Goal: Information Seeking & Learning: Learn about a topic

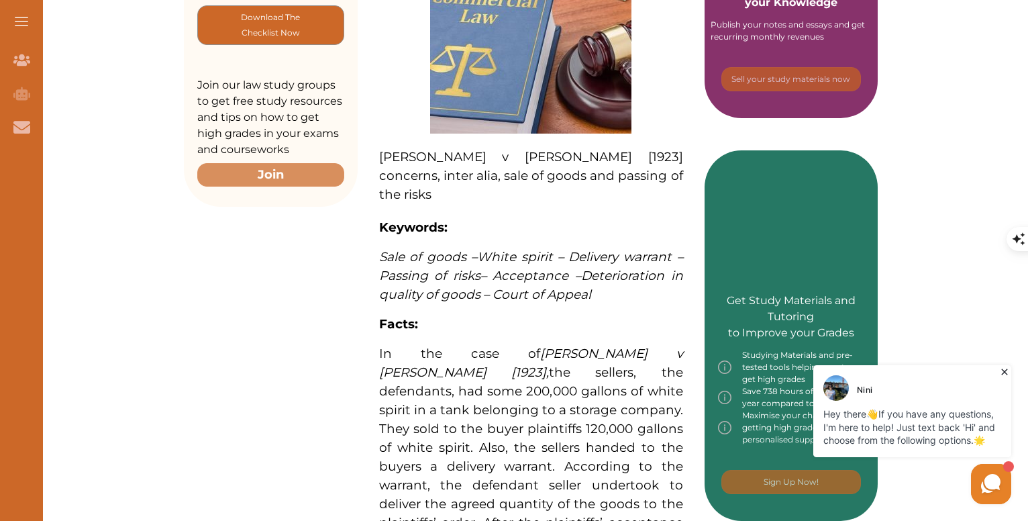
scroll to position [604, 0]
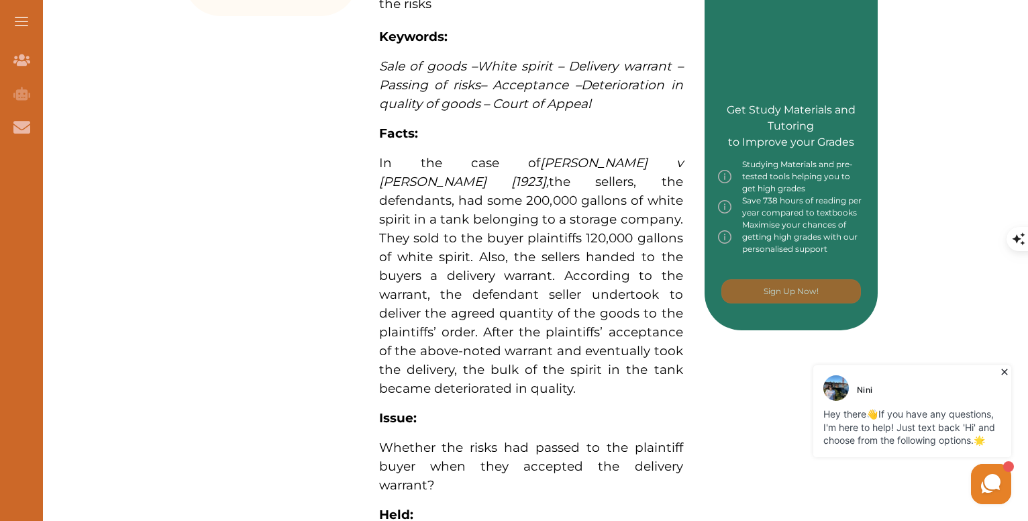
drag, startPoint x: 380, startPoint y: 121, endPoint x: 636, endPoint y: 122, distance: 255.7
click at [636, 155] on span "In the case of Sterns v Vickers [1923] , the sellers, the defendants, had some …" at bounding box center [531, 275] width 304 height 241
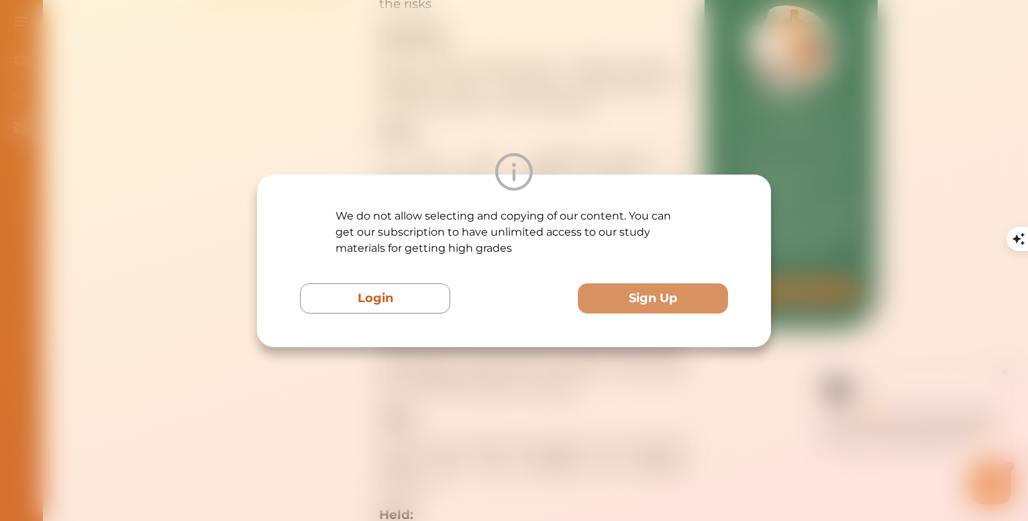
click at [622, 221] on p "We do not allow selecting and copying of our content. You can get our subscript…" at bounding box center [514, 232] width 357 height 48
click at [515, 154] on img at bounding box center [514, 172] width 38 height 38
click at [518, 172] on img at bounding box center [514, 172] width 38 height 38
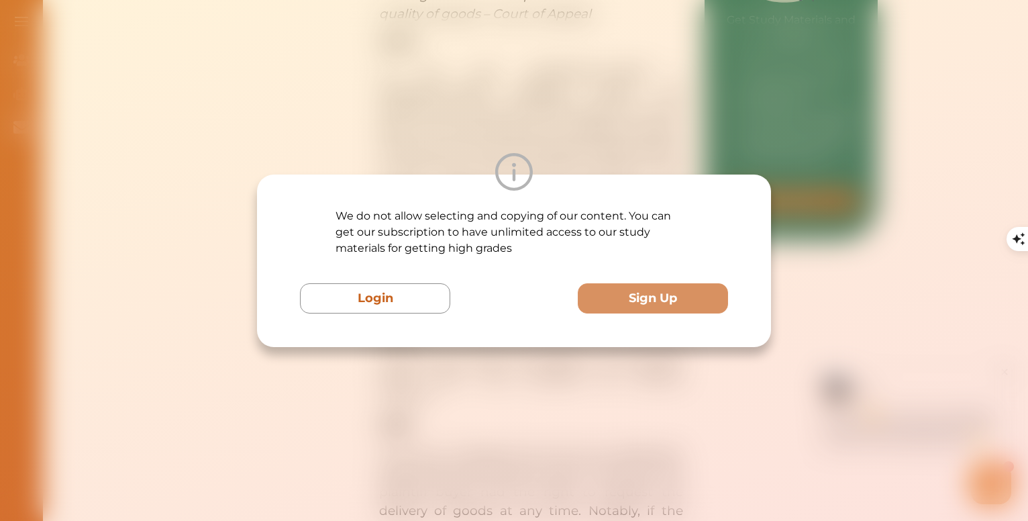
scroll to position [738, 0]
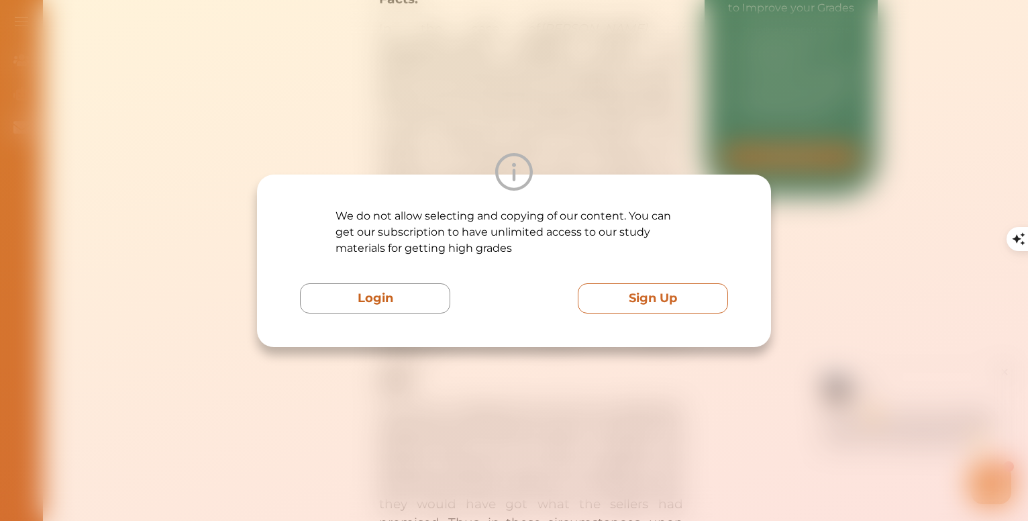
click at [611, 293] on button "Sign Up" at bounding box center [653, 298] width 150 height 30
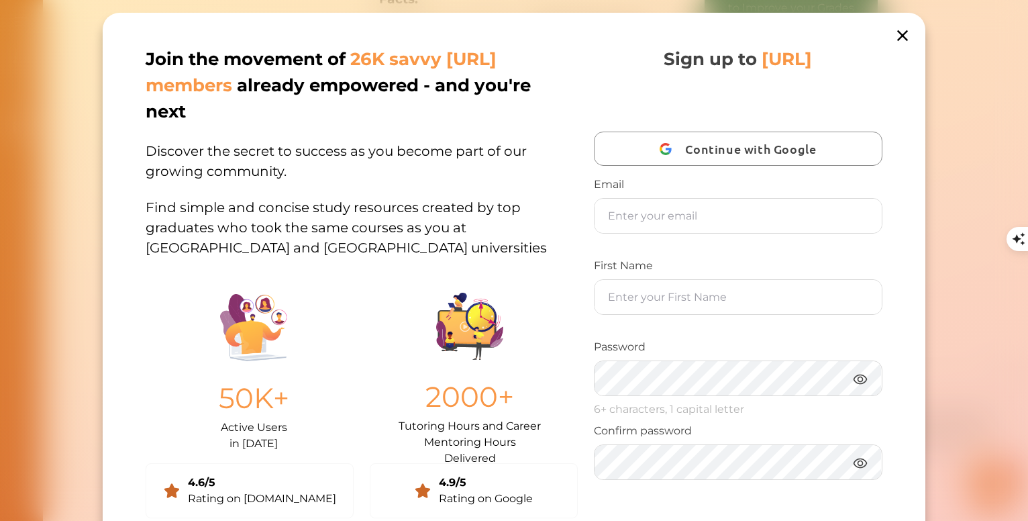
click at [899, 30] on icon at bounding box center [902, 35] width 19 height 19
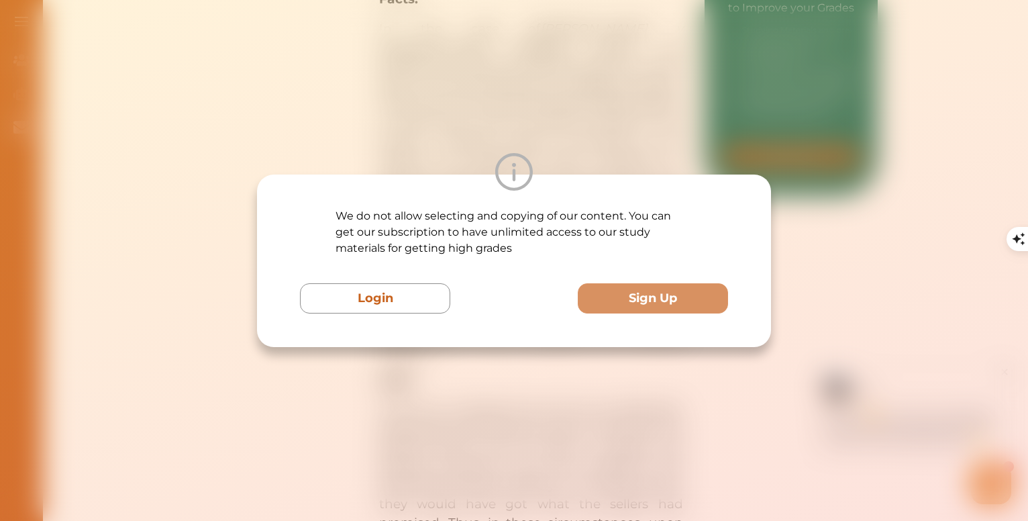
click at [553, 72] on div "We do not allow selecting and copying of our content. You can get our subscript…" at bounding box center [514, 260] width 1028 height 521
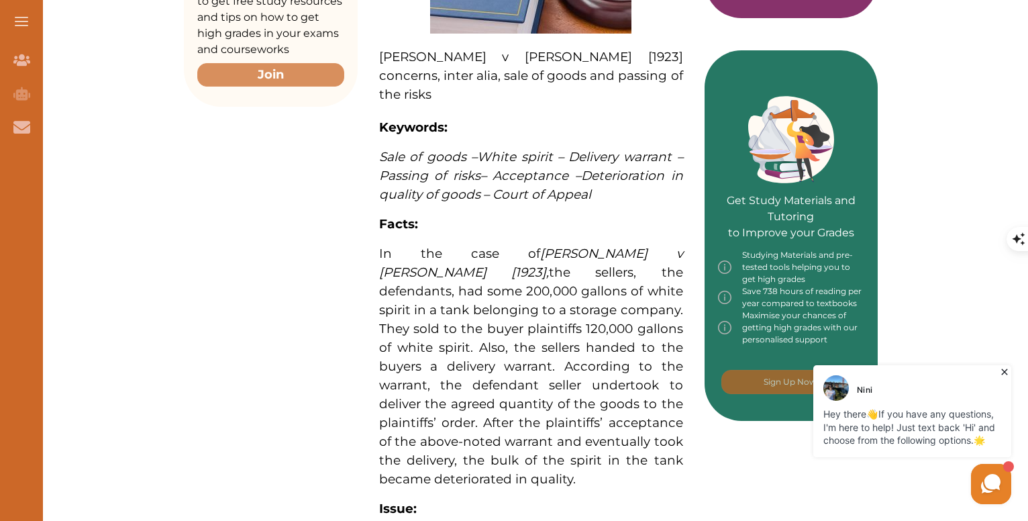
scroll to position [537, 0]
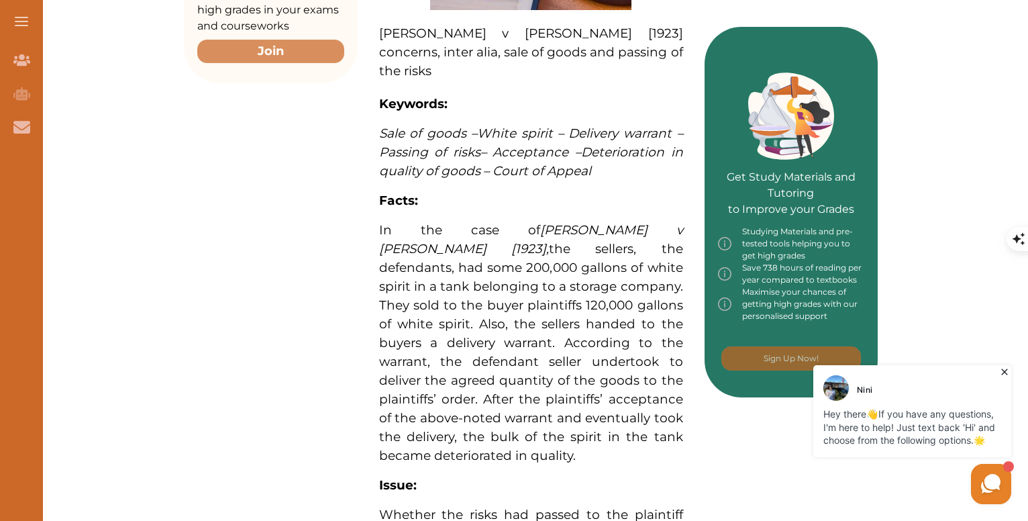
click at [1006, 373] on icon at bounding box center [1004, 372] width 6 height 6
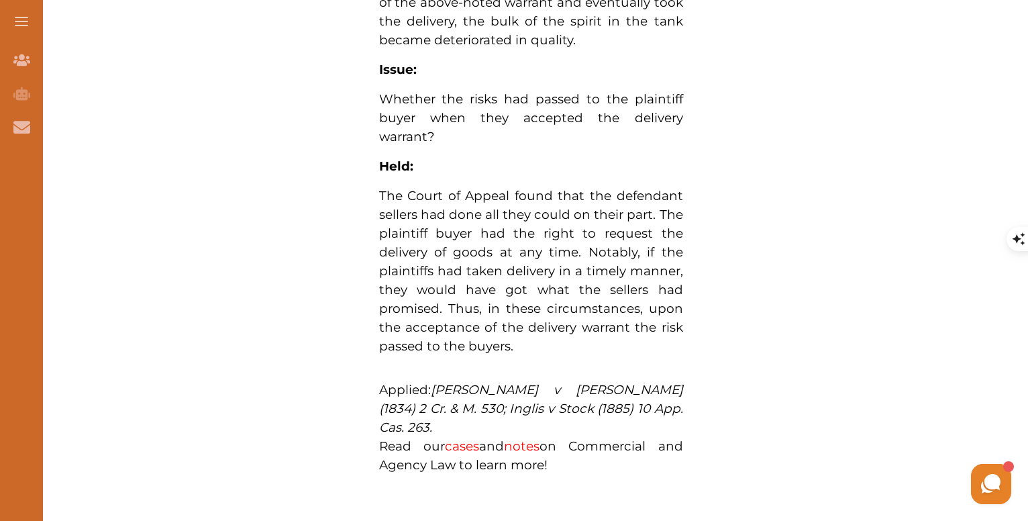
scroll to position [805, 0]
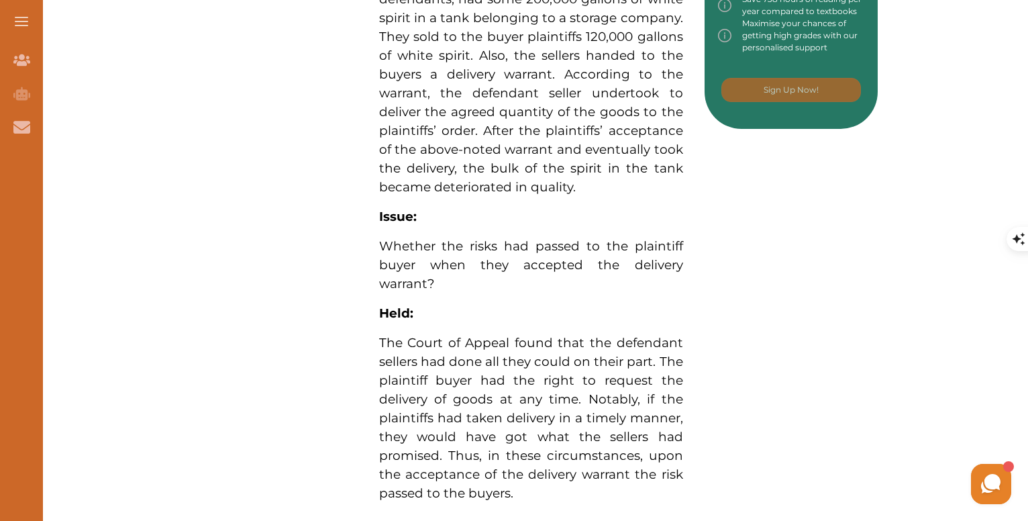
drag, startPoint x: 459, startPoint y: 181, endPoint x: 591, endPoint y: 180, distance: 131.6
click at [591, 180] on div "Sterns v Vickers [1923] concerns, inter alia, sale of goods and passing of the …" at bounding box center [531, 69] width 347 height 1161
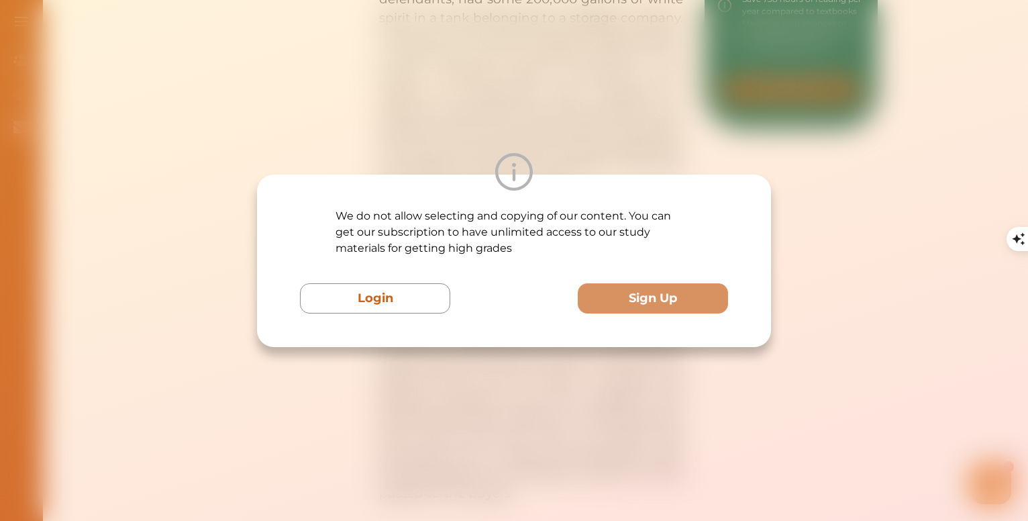
click at [571, 133] on div "We do not allow selecting and copying of our content. You can get our subscript…" at bounding box center [514, 260] width 1028 height 521
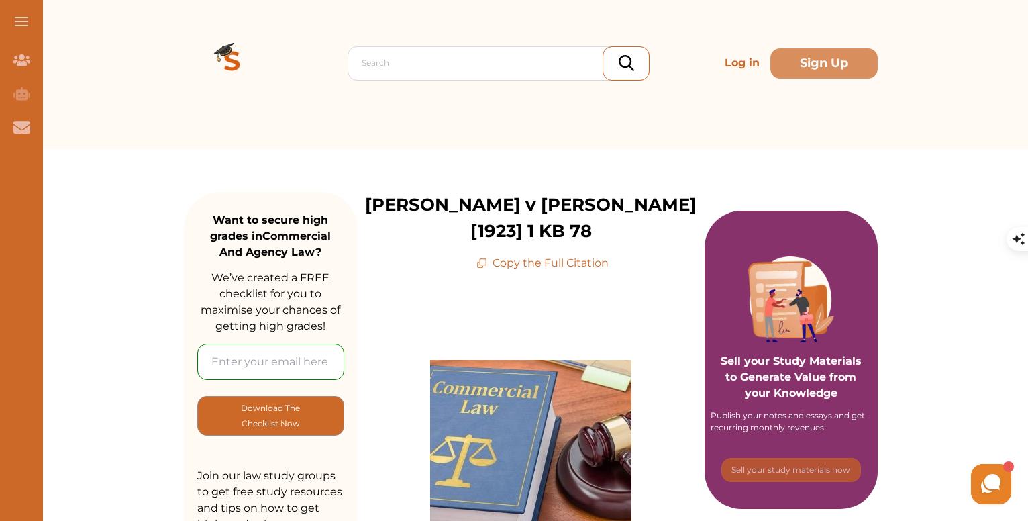
scroll to position [0, 0]
